Goal: Information Seeking & Learning: Learn about a topic

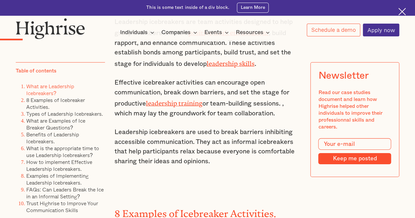
scroll to position [951, 0]
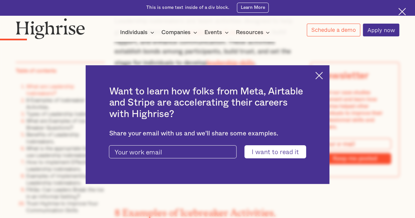
click at [322, 76] on img at bounding box center [319, 76] width 8 height 8
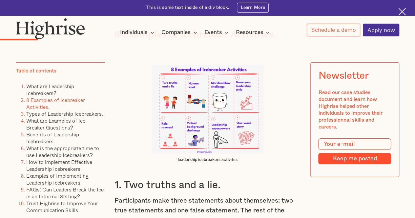
scroll to position [1115, 0]
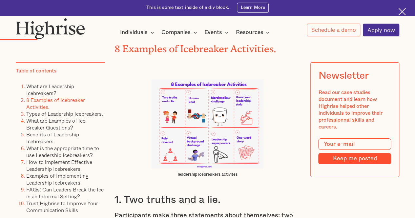
click at [241, 128] on img at bounding box center [207, 123] width 112 height 89
click at [215, 120] on img at bounding box center [207, 123] width 112 height 89
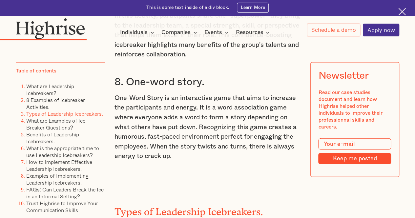
scroll to position [1889, 0]
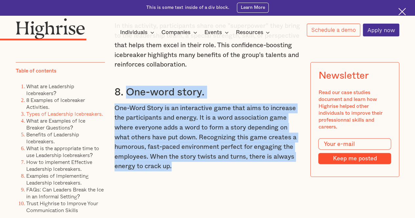
drag, startPoint x: 127, startPoint y: 88, endPoint x: 189, endPoint y: 169, distance: 102.2
copy div "One-word story. One-Word Story is an interactive game that aims to increase the…"
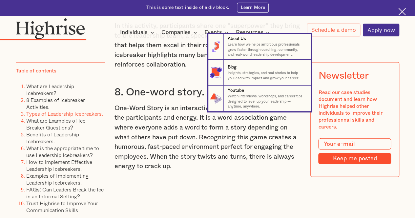
drag, startPoint x: 159, startPoint y: 88, endPoint x: 127, endPoint y: 87, distance: 32.8
click at [127, 87] on nav "8 About Us Learn how we helps ambitious professionals grow faster through coach…" at bounding box center [207, 73] width 414 height 78
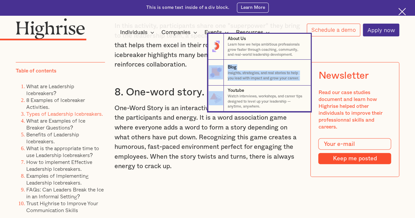
drag, startPoint x: 122, startPoint y: 86, endPoint x: 152, endPoint y: 104, distance: 34.7
click at [153, 111] on nav "8 About Us Learn how we helps ambitious professionals grow faster through coach…" at bounding box center [207, 73] width 414 height 78
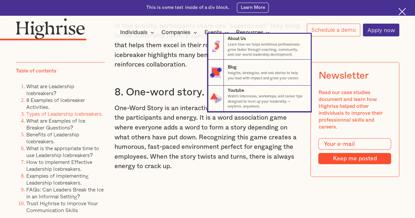
click at [338, 50] on nav "8 About Us Learn how we helps ambitious professionals grow faster through coach…" at bounding box center [207, 73] width 414 height 78
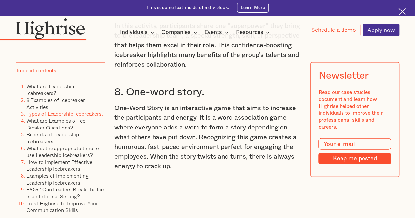
drag, startPoint x: 210, startPoint y: 194, endPoint x: 211, endPoint y: 174, distance: 20.4
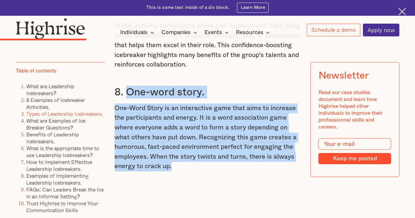
drag, startPoint x: 125, startPoint y: 90, endPoint x: 196, endPoint y: 156, distance: 96.7
copy div "One-word story. One-Word Story is an interactive game that aims to increase the…"
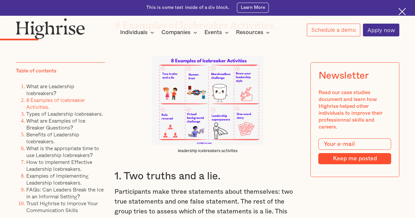
scroll to position [1128, 0]
